Goal: Find specific page/section: Find specific page/section

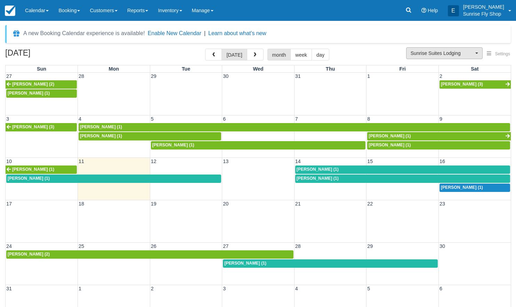
click at [428, 54] on span "Sunrise Suites Lodging" at bounding box center [442, 53] width 63 height 7
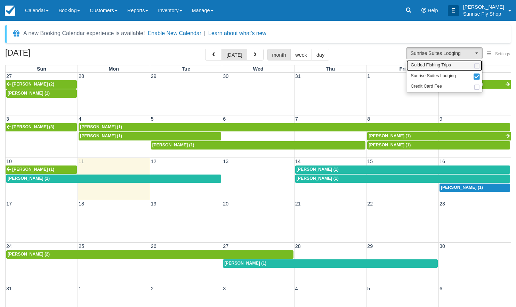
click at [425, 66] on span "Guided Fishing Trips" at bounding box center [431, 65] width 40 height 6
select select "2"
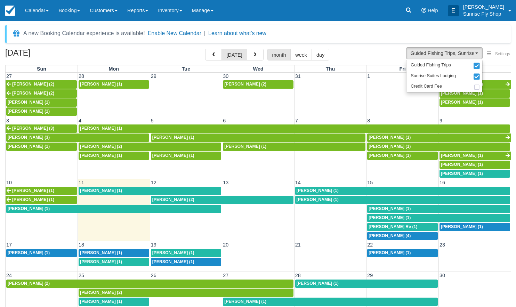
click at [165, 260] on span "[PERSON_NAME] (1)" at bounding box center [173, 262] width 42 height 5
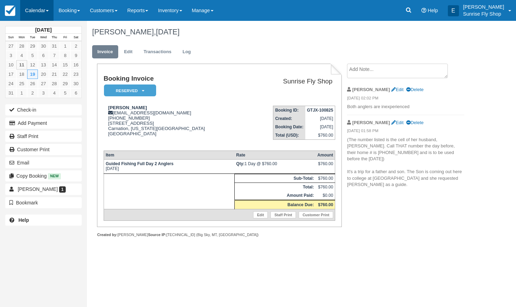
click at [34, 13] on link "Calendar" at bounding box center [36, 10] width 33 height 21
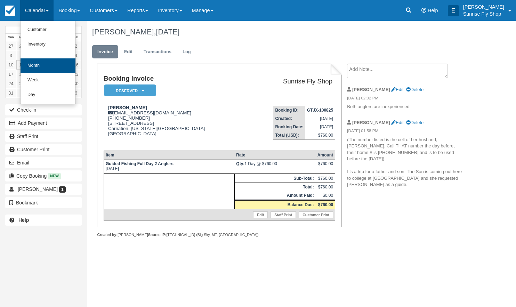
click at [35, 64] on link "Month" at bounding box center [48, 65] width 55 height 15
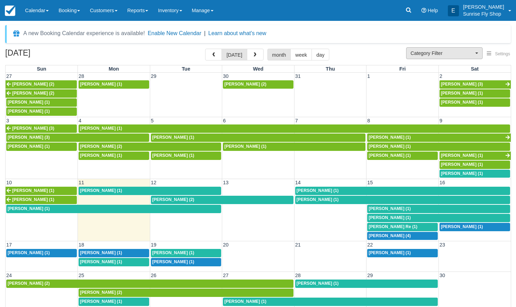
click at [421, 49] on button "Category Filter" at bounding box center [444, 53] width 77 height 12
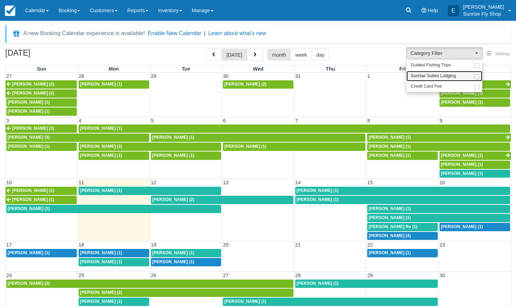
click at [422, 76] on span "Sunrise Suites Lodging" at bounding box center [433, 76] width 45 height 6
select select "1"
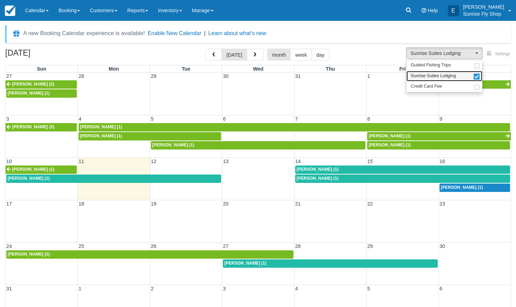
click at [422, 76] on span "Sunrise Suites Lodging" at bounding box center [433, 76] width 45 height 6
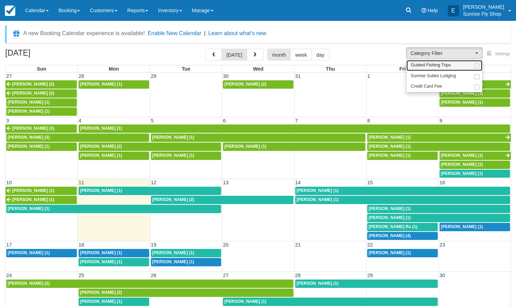
click at [418, 68] on span "Guided Fishing Trips" at bounding box center [431, 65] width 40 height 6
select select "2"
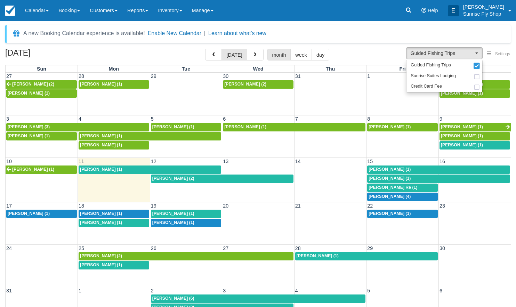
click at [170, 178] on span "Troy Chittum (2)" at bounding box center [173, 178] width 42 height 5
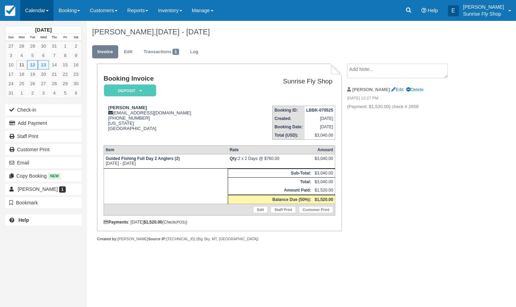
click at [35, 14] on link "Calendar" at bounding box center [36, 10] width 33 height 21
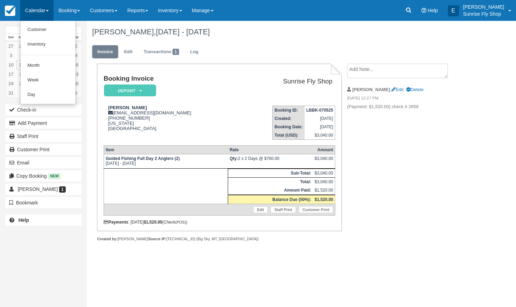
click at [41, 69] on link "Month" at bounding box center [48, 65] width 55 height 15
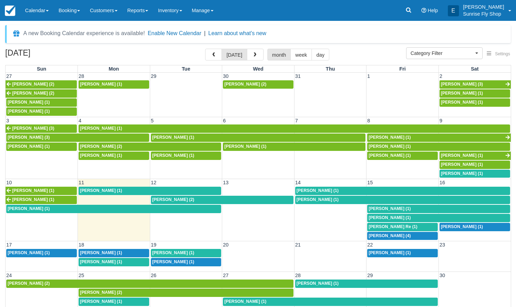
select select
click at [167, 260] on span "[PERSON_NAME] (1)" at bounding box center [173, 262] width 42 height 5
